Goal: Check status: Check status

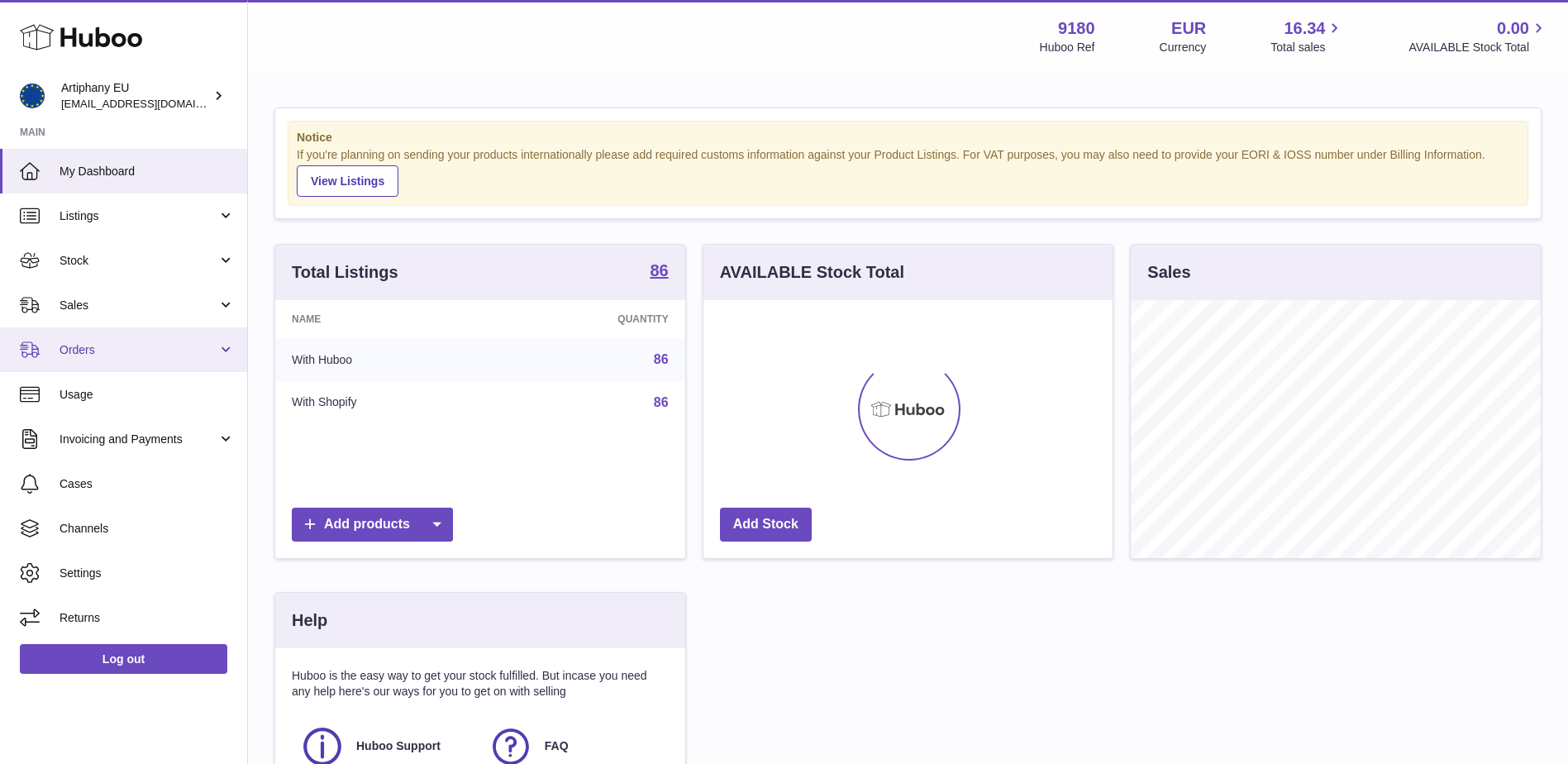
scroll to position [258, 409]
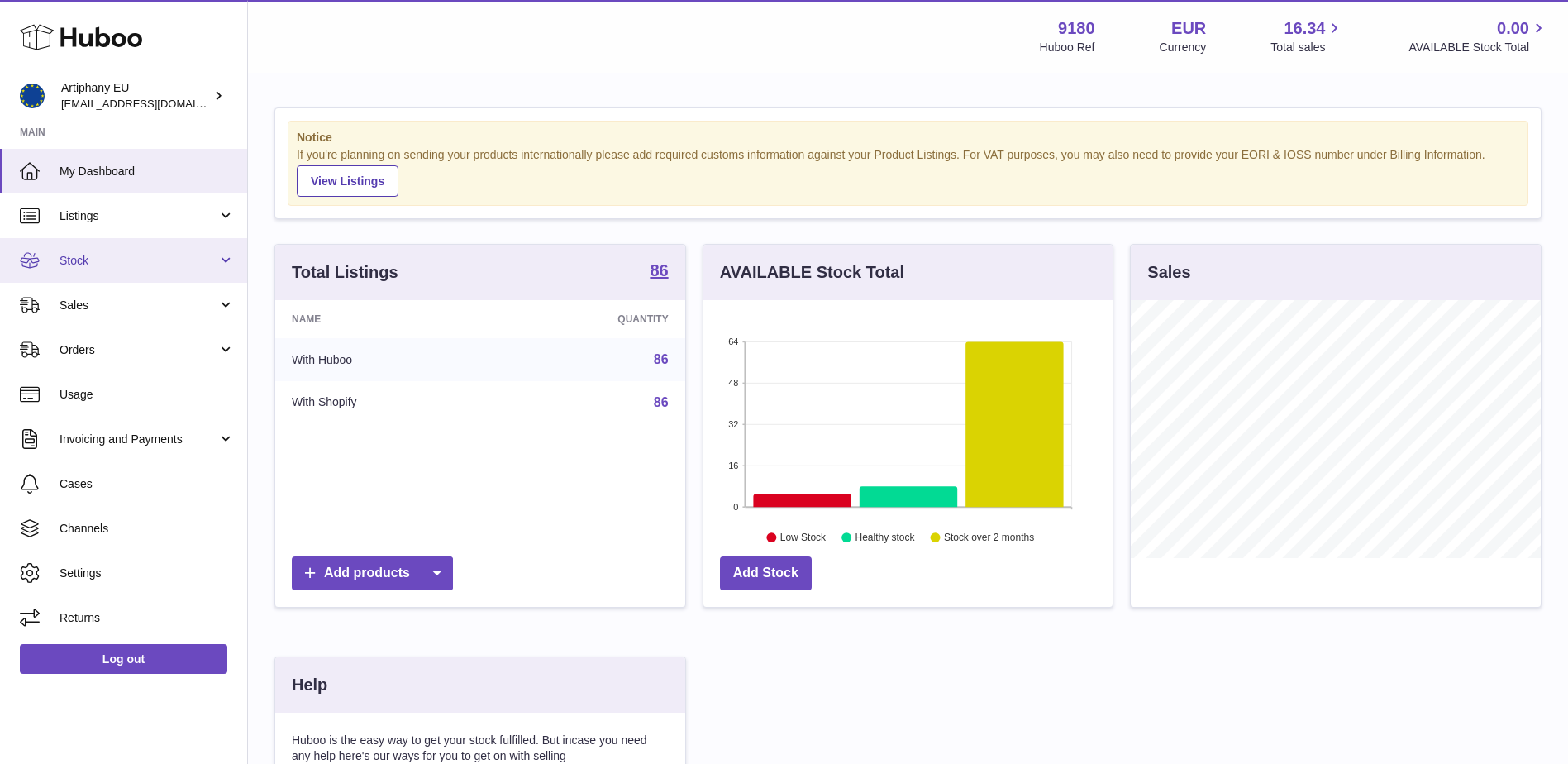
click at [153, 269] on link "Stock" at bounding box center [123, 260] width 247 height 45
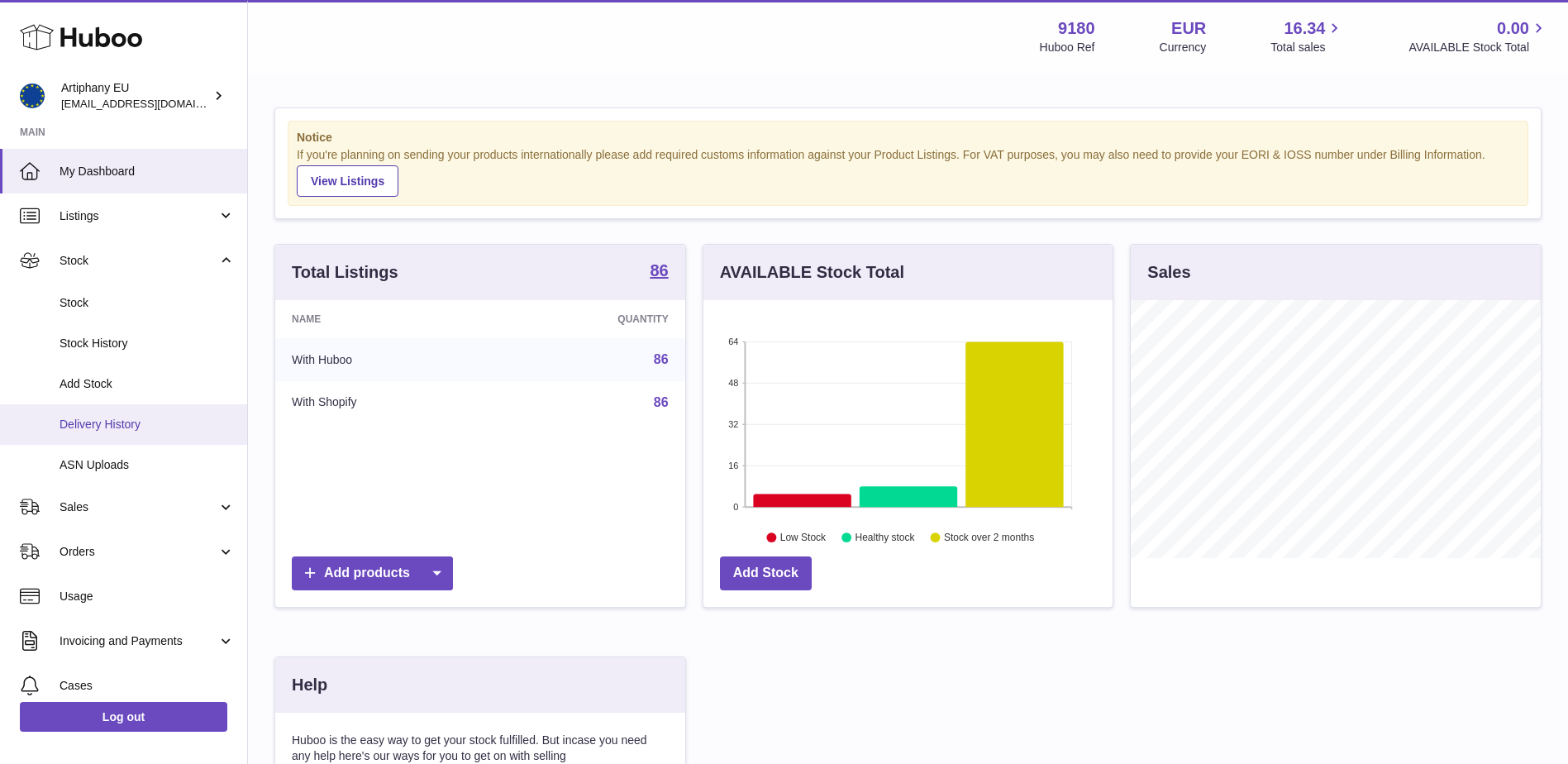
click at [132, 412] on link "Delivery History" at bounding box center [123, 424] width 247 height 41
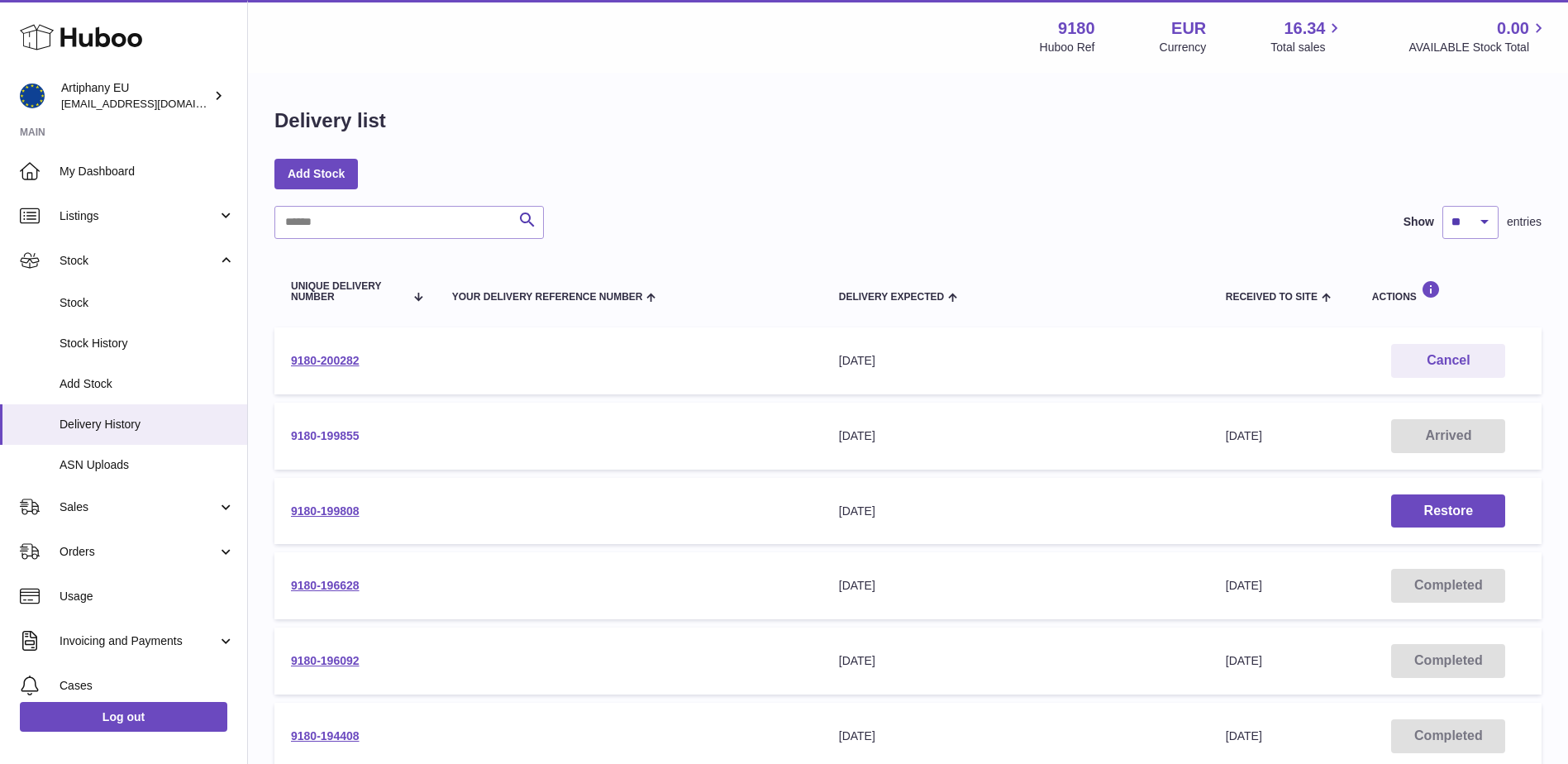
click at [312, 434] on link "9180-199855" at bounding box center [325, 436] width 69 height 14
